Goal: Information Seeking & Learning: Learn about a topic

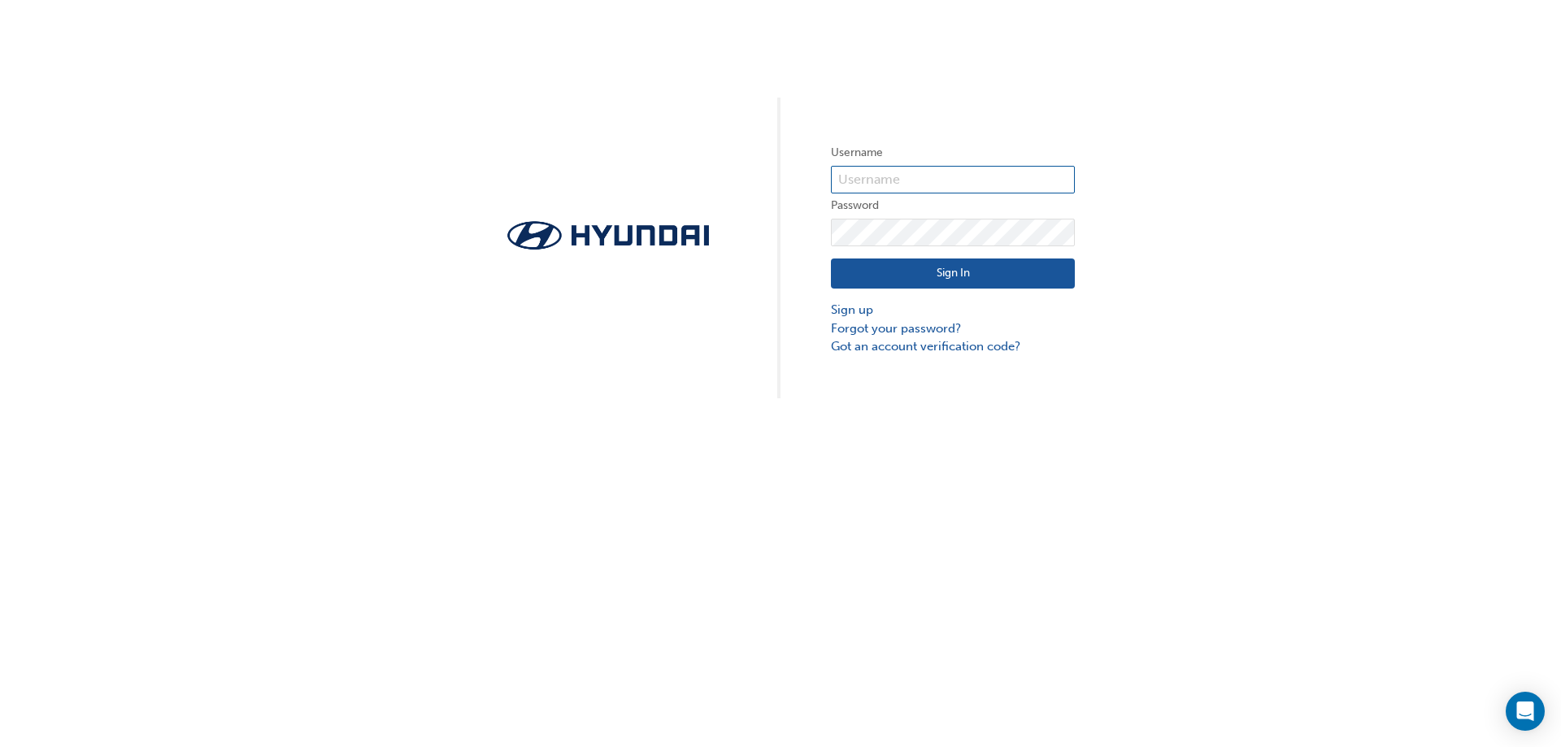
click at [868, 186] on input "text" at bounding box center [953, 180] width 244 height 28
click at [884, 173] on input "33571" at bounding box center [953, 180] width 244 height 28
type input "33751"
click button "Sign In" at bounding box center [953, 274] width 244 height 31
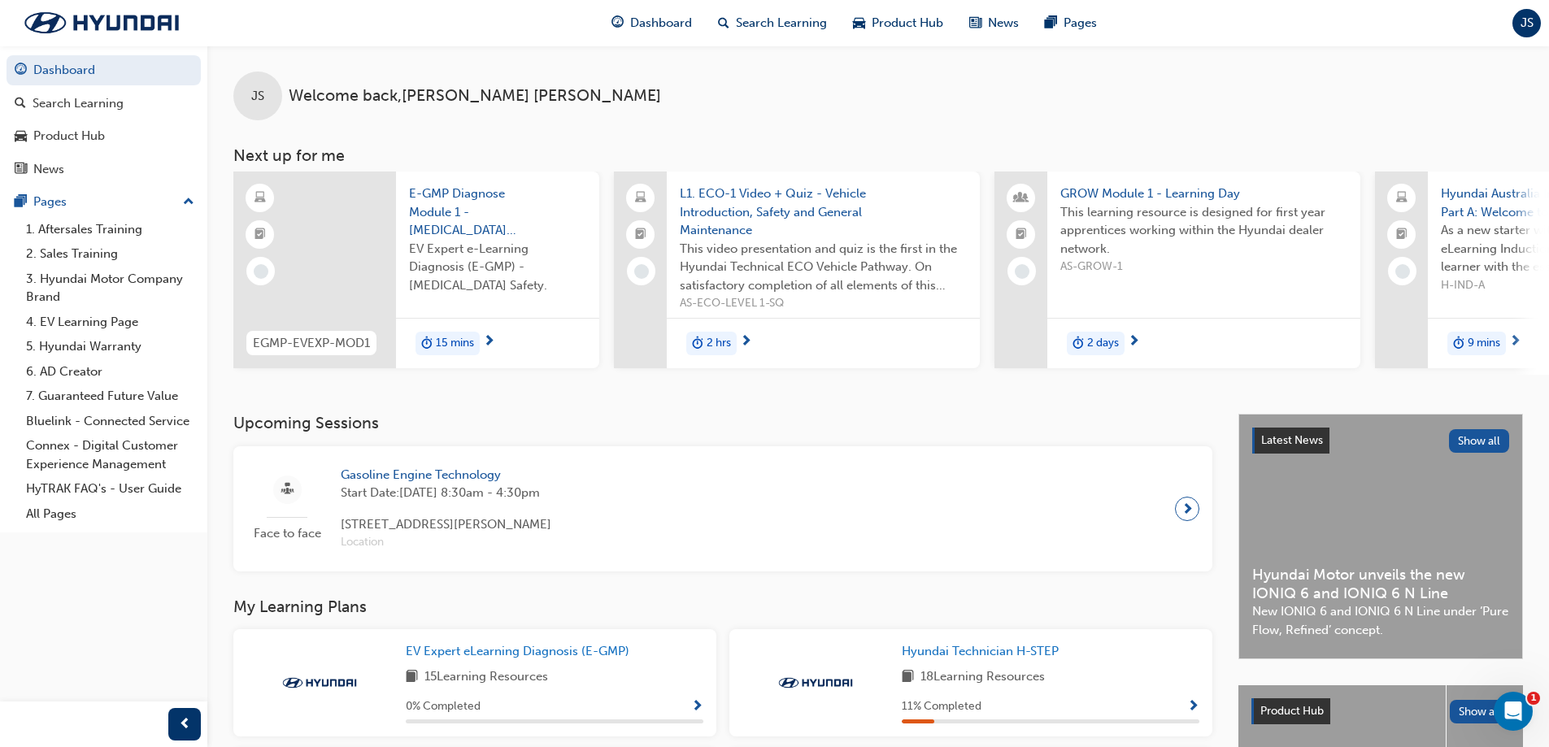
click at [1513, 24] on div "JS" at bounding box center [1526, 23] width 28 height 28
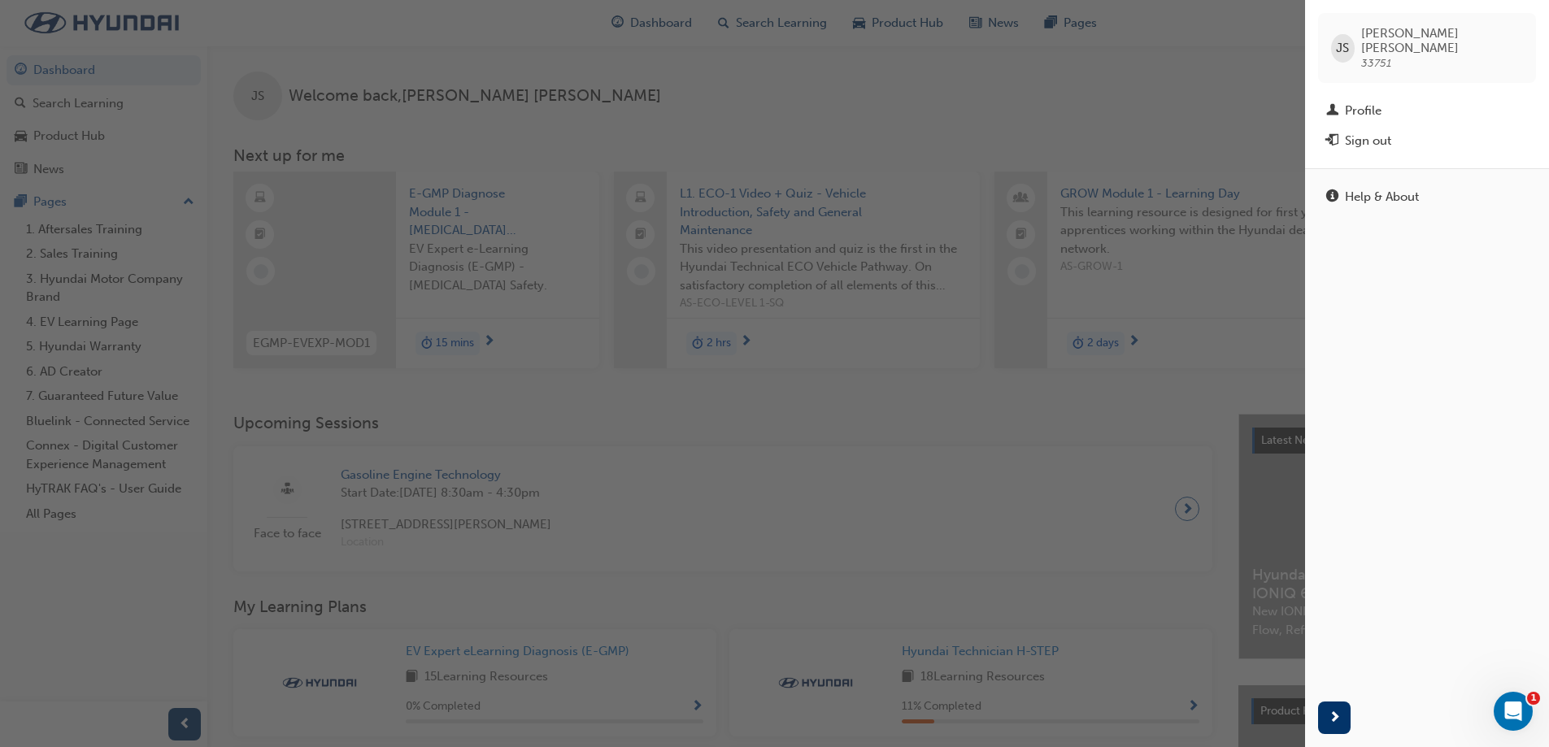
click at [1141, 90] on div "button" at bounding box center [652, 373] width 1305 height 747
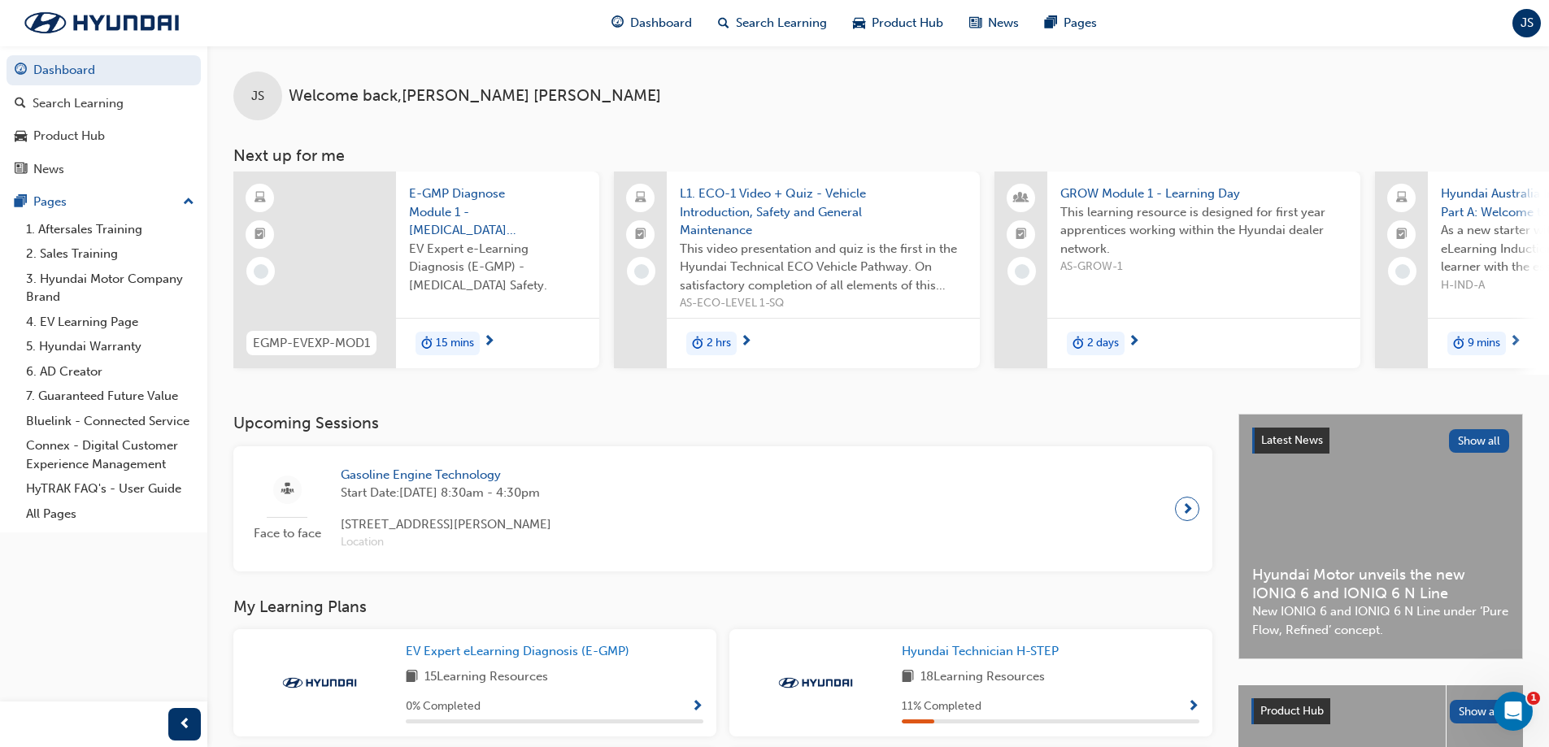
scroll to position [244, 0]
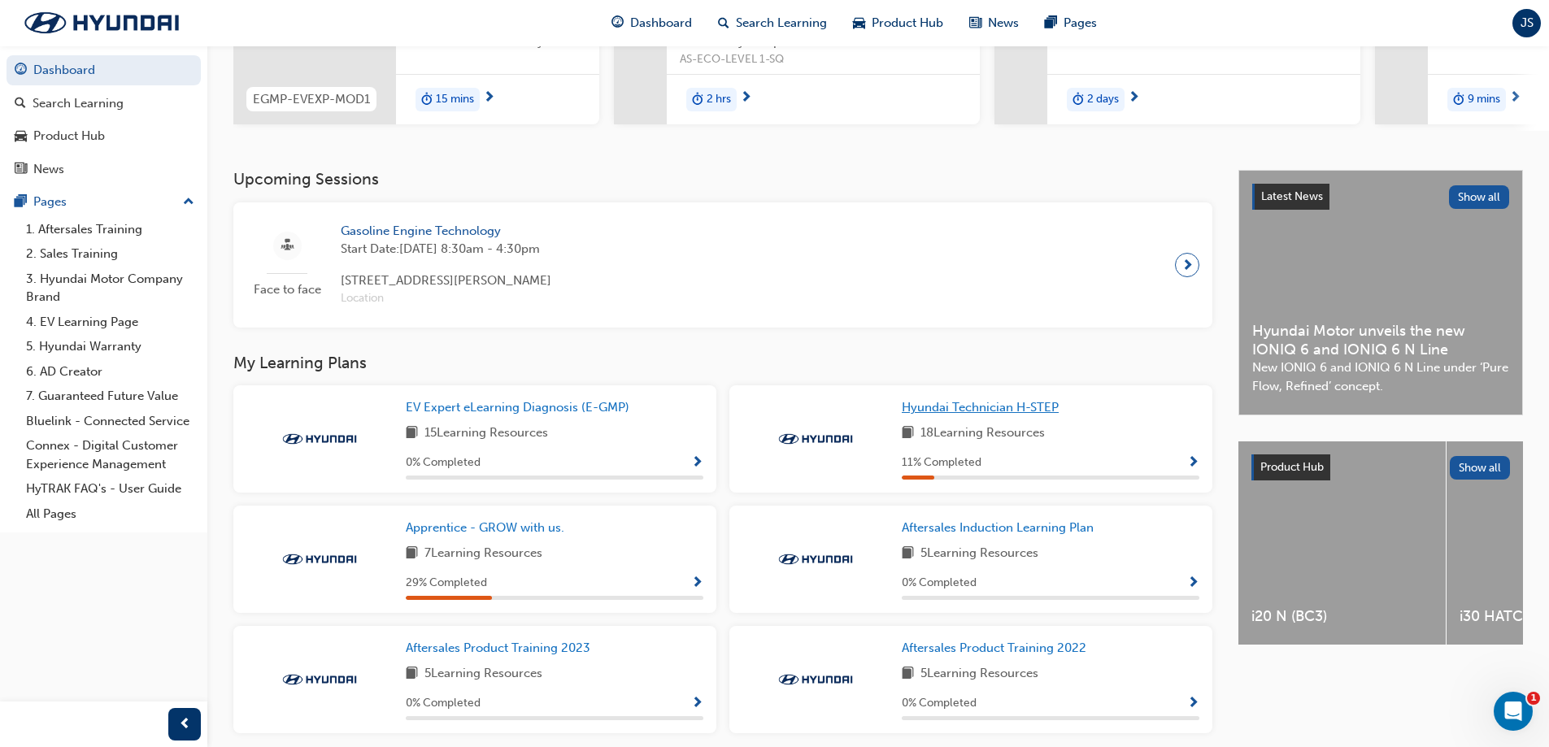
click at [971, 415] on span "Hyundai Technician H-STEP" at bounding box center [980, 407] width 157 height 15
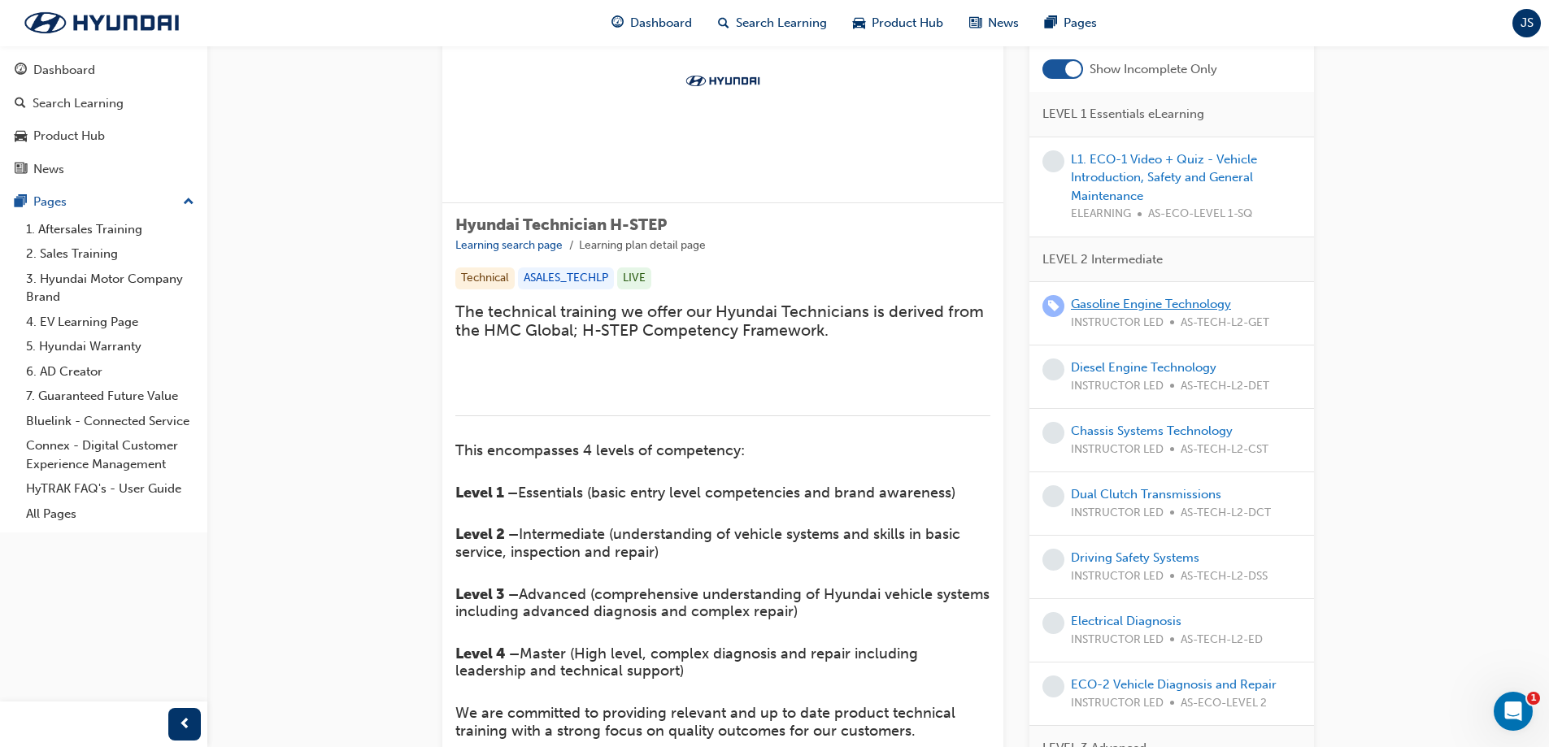
scroll to position [81, 0]
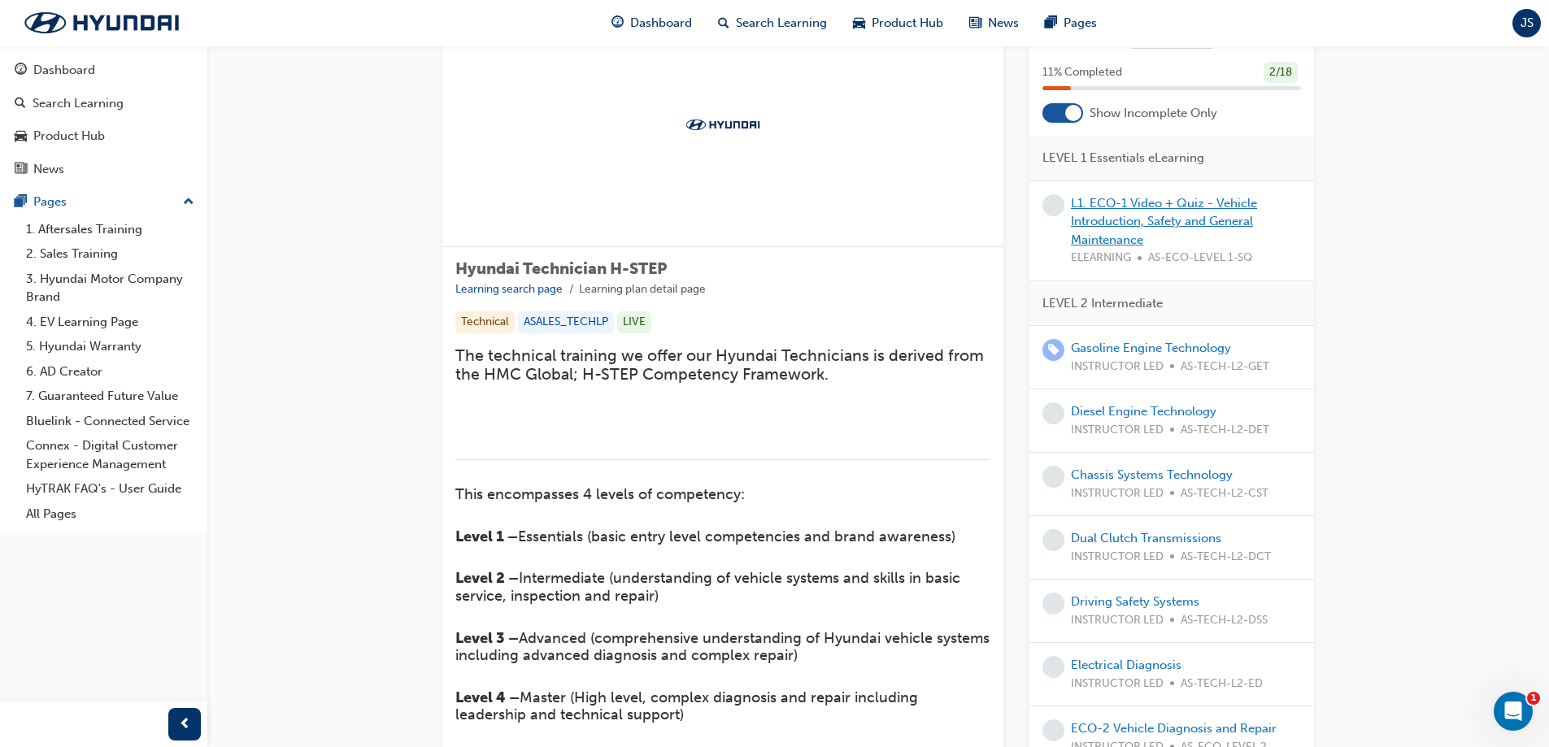
click at [1136, 218] on link "L1. ECO-1 Video + Quiz - Vehicle Introduction, Safety and General Maintenance" at bounding box center [1164, 221] width 186 height 51
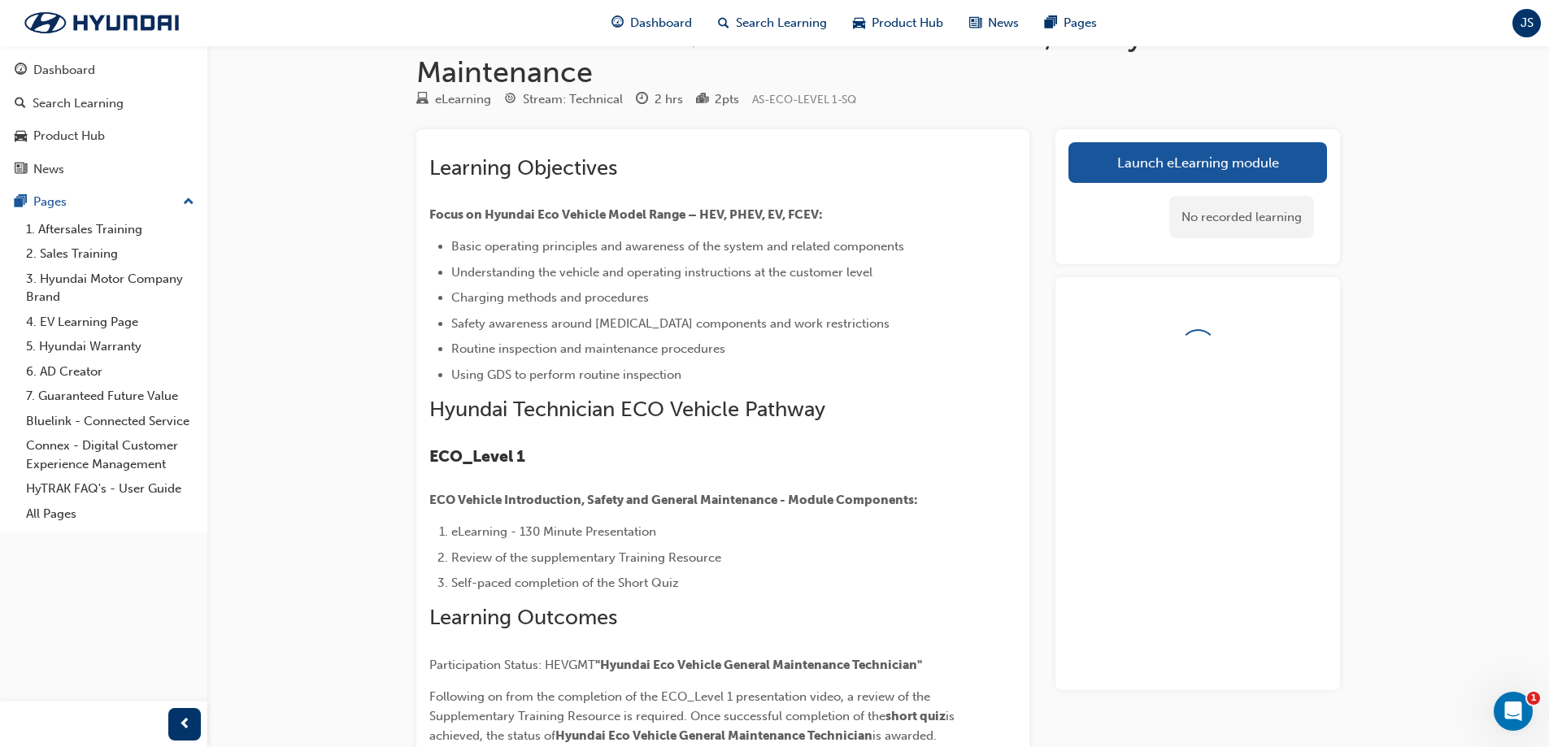
scroll to position [81, 0]
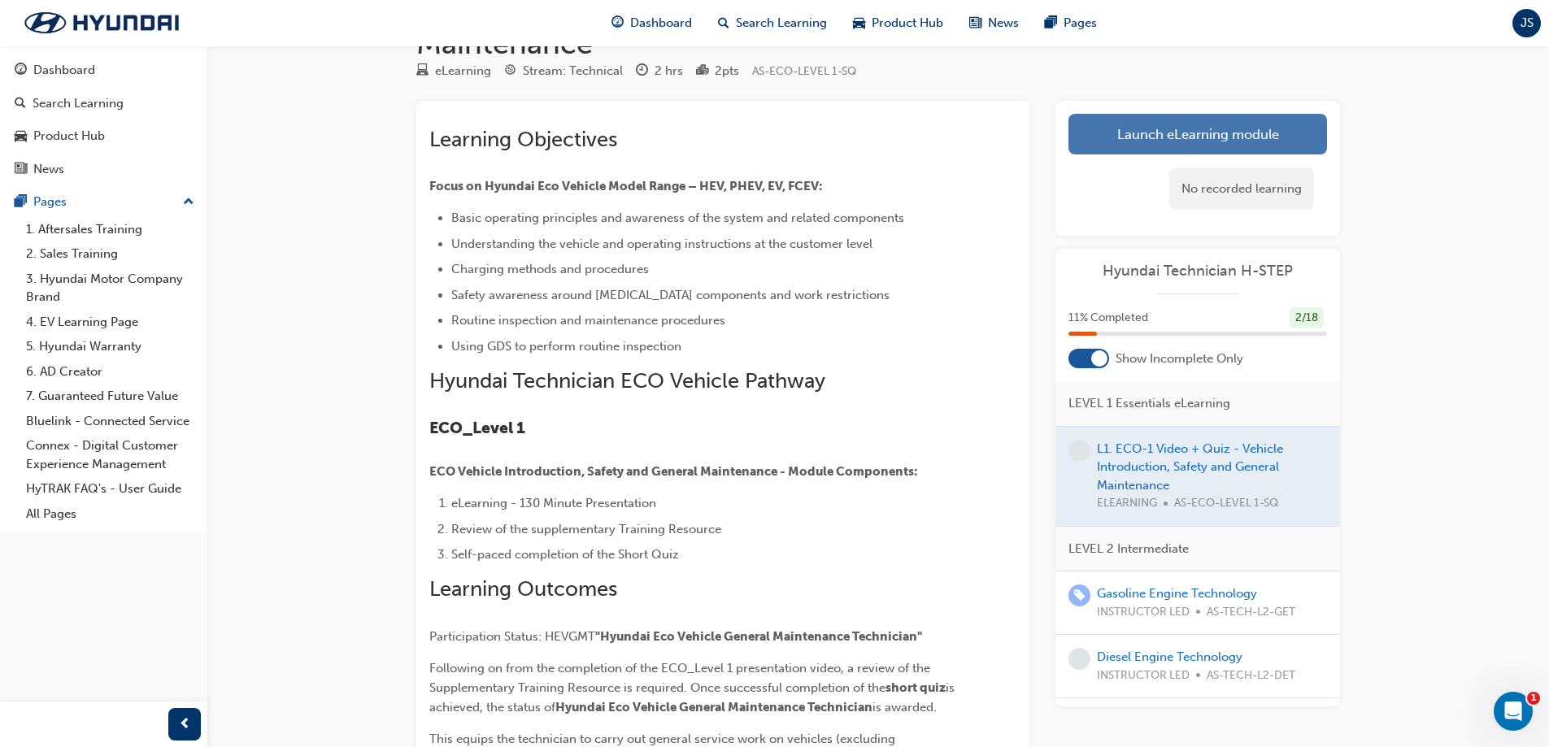
click at [1218, 129] on link "Launch eLearning module" at bounding box center [1197, 134] width 259 height 41
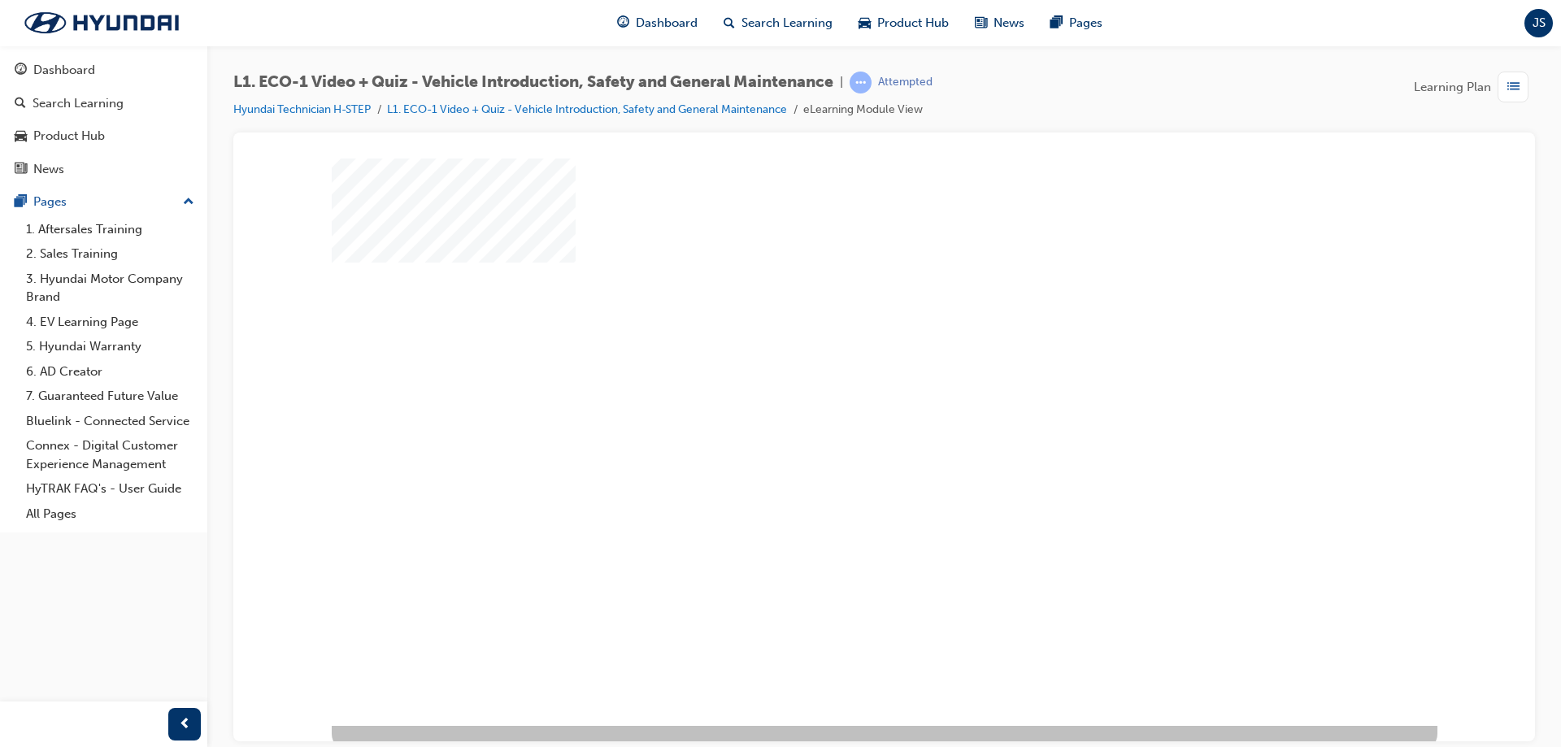
scroll to position [27, 0]
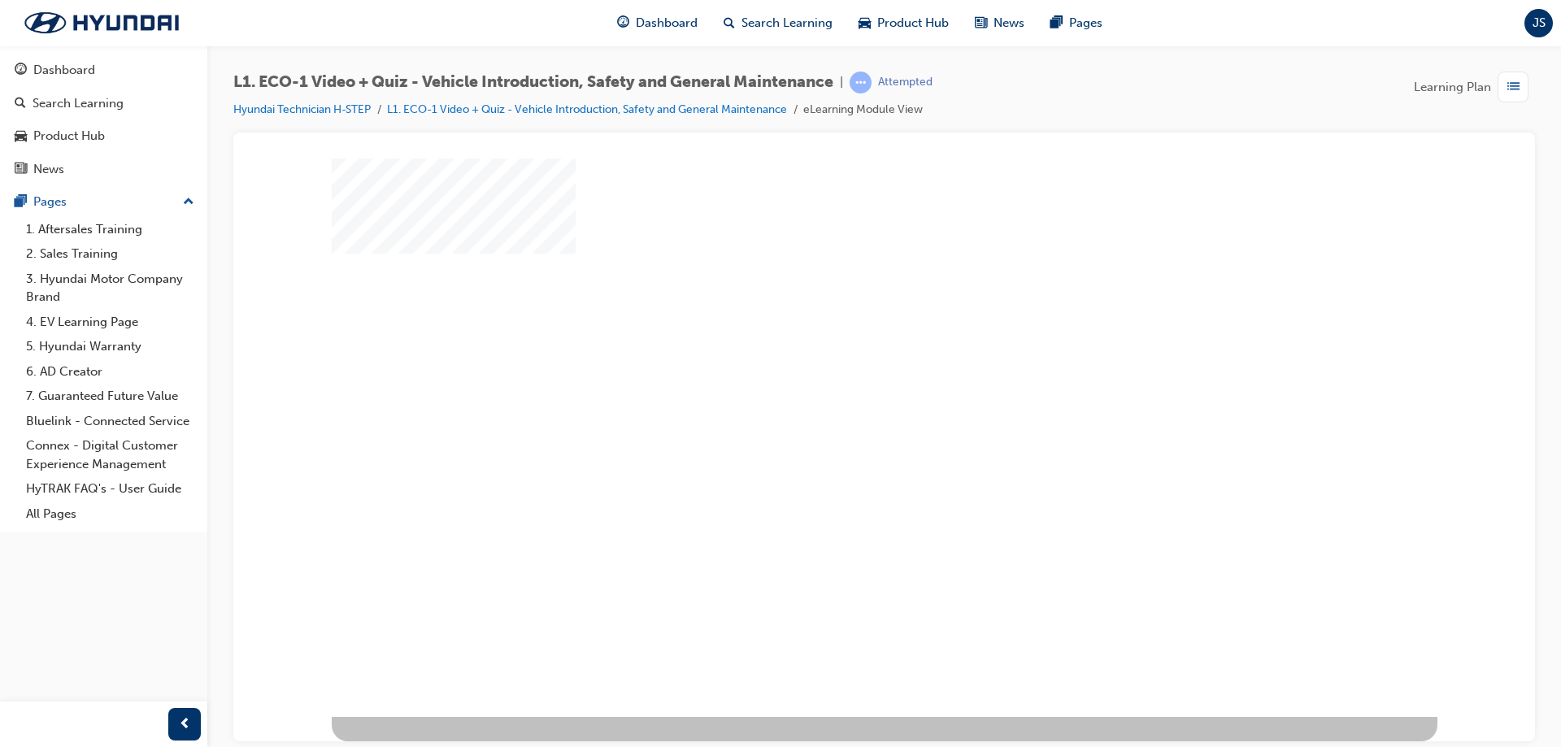
click at [837, 376] on div "play" at bounding box center [837, 376] width 0 height 0
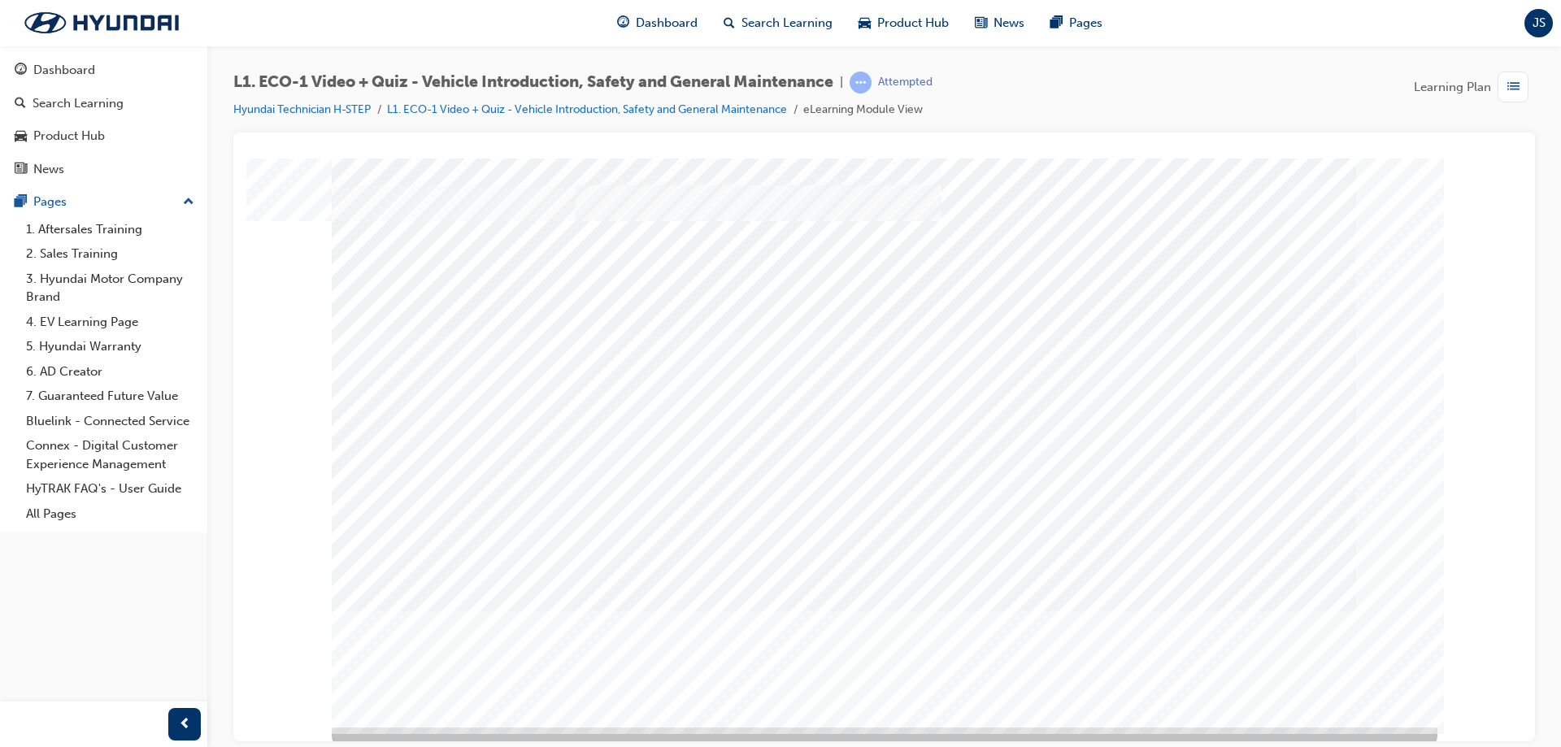
scroll to position [0, 0]
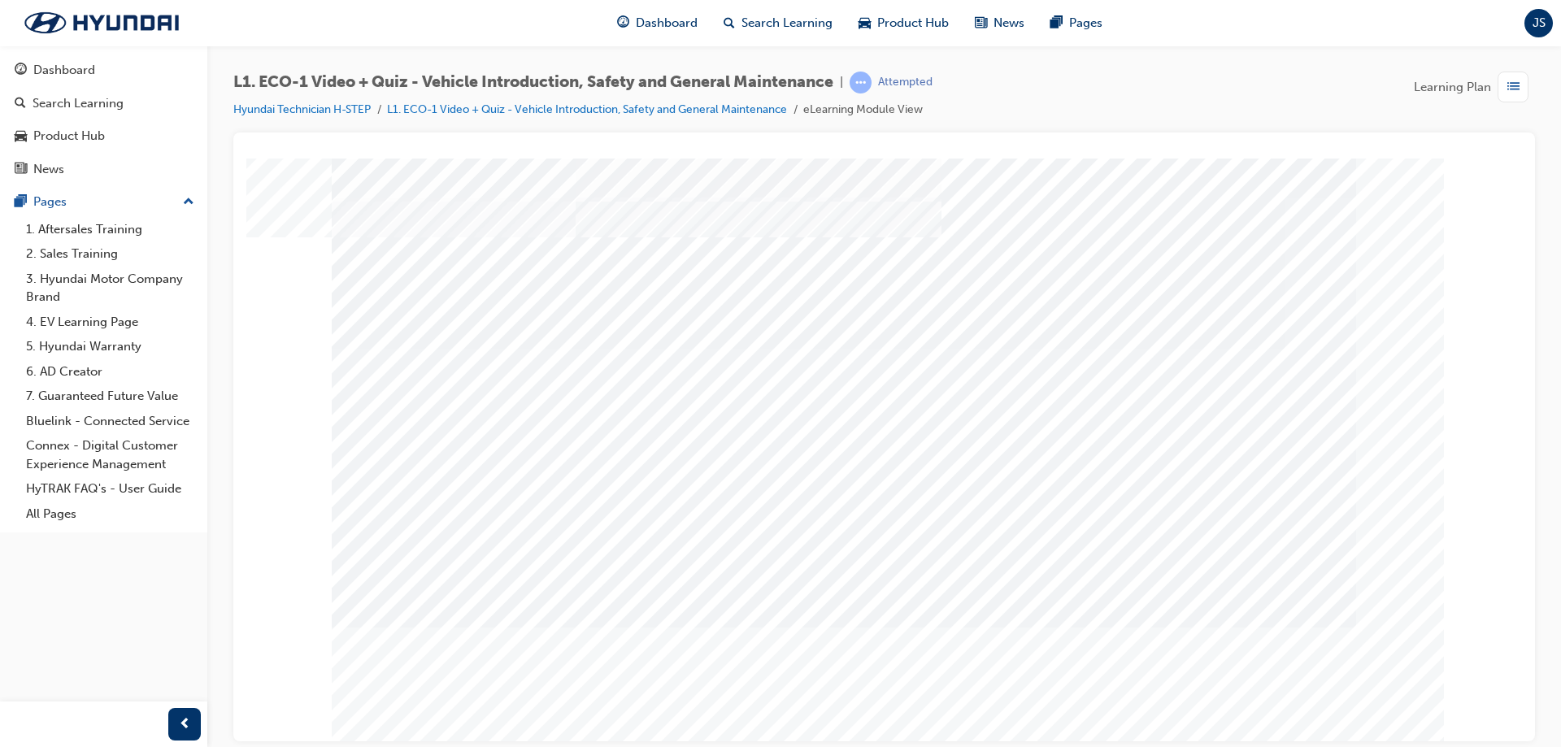
click at [1548, 23] on div "JS" at bounding box center [1538, 23] width 28 height 28
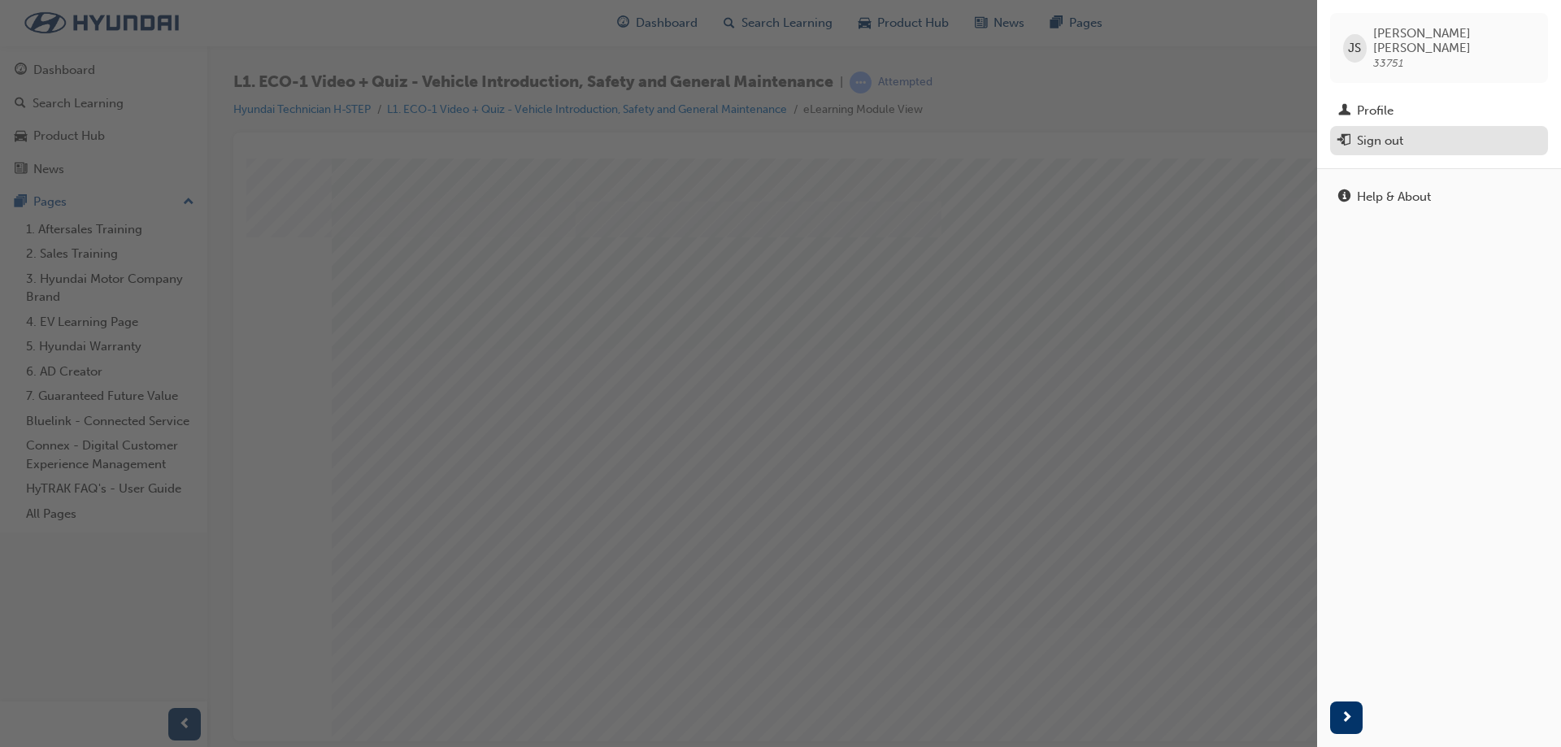
click at [1376, 132] on div "Sign out" at bounding box center [1380, 141] width 46 height 19
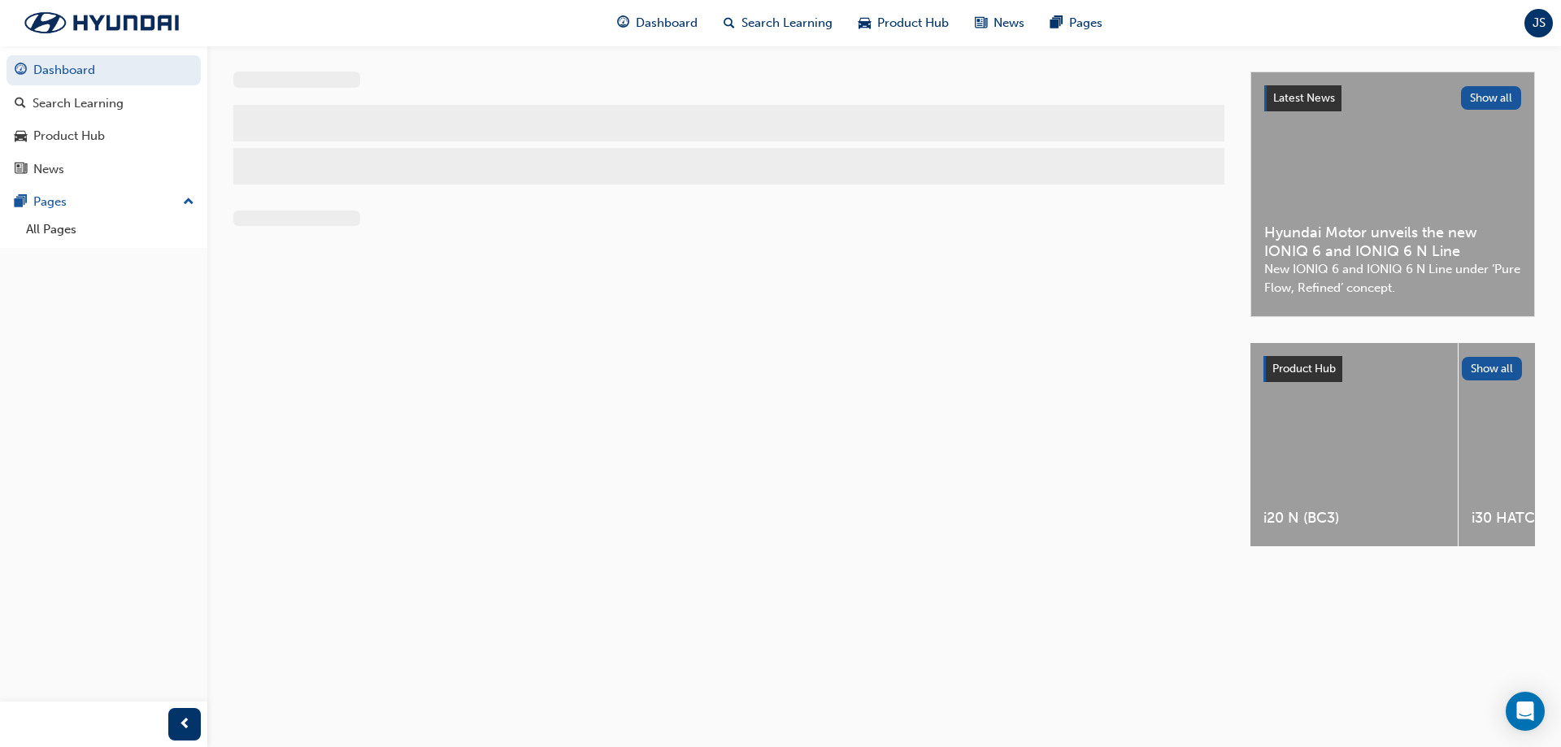
click at [1536, 31] on div "JS" at bounding box center [1538, 23] width 28 height 28
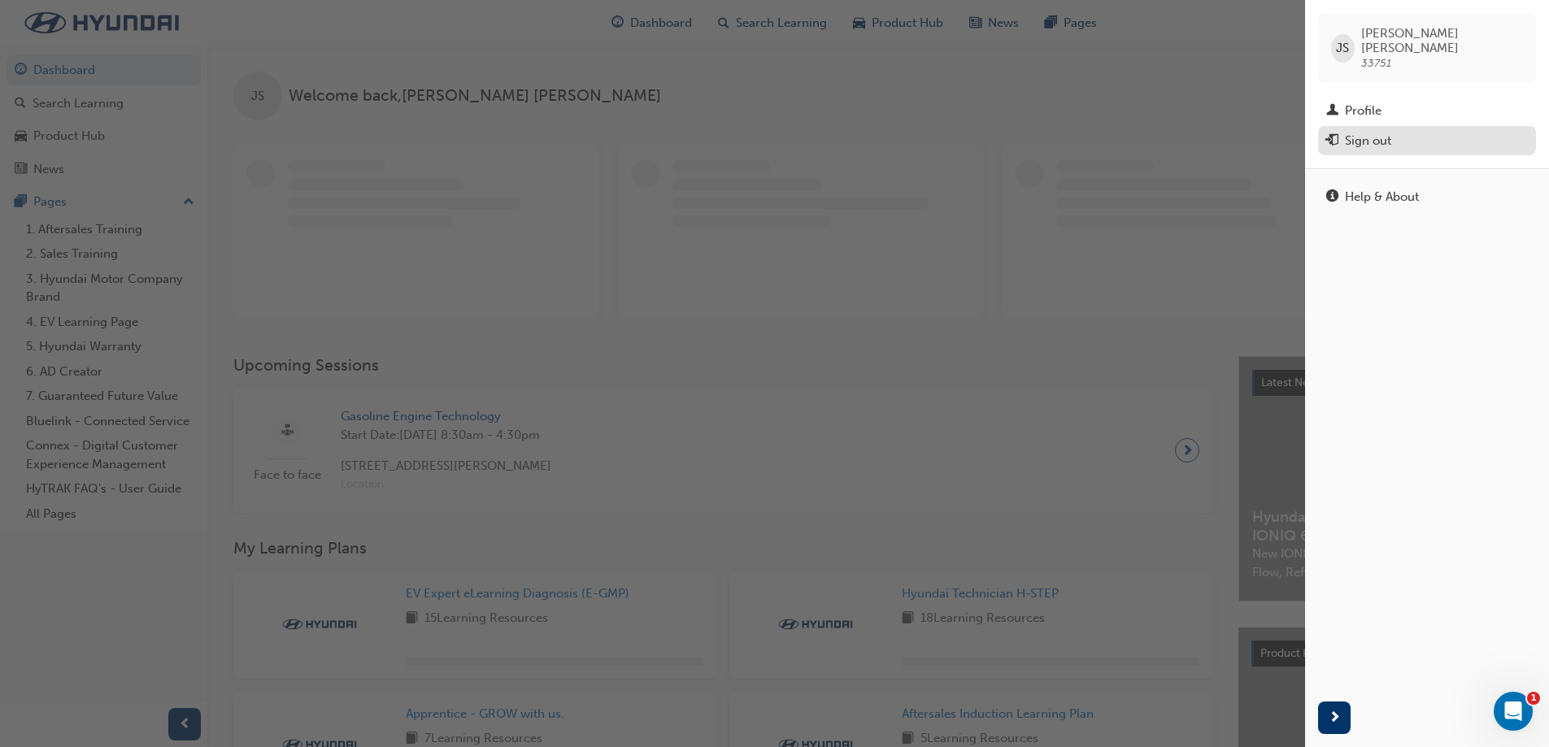
click at [1403, 131] on div "Sign out" at bounding box center [1427, 141] width 202 height 20
